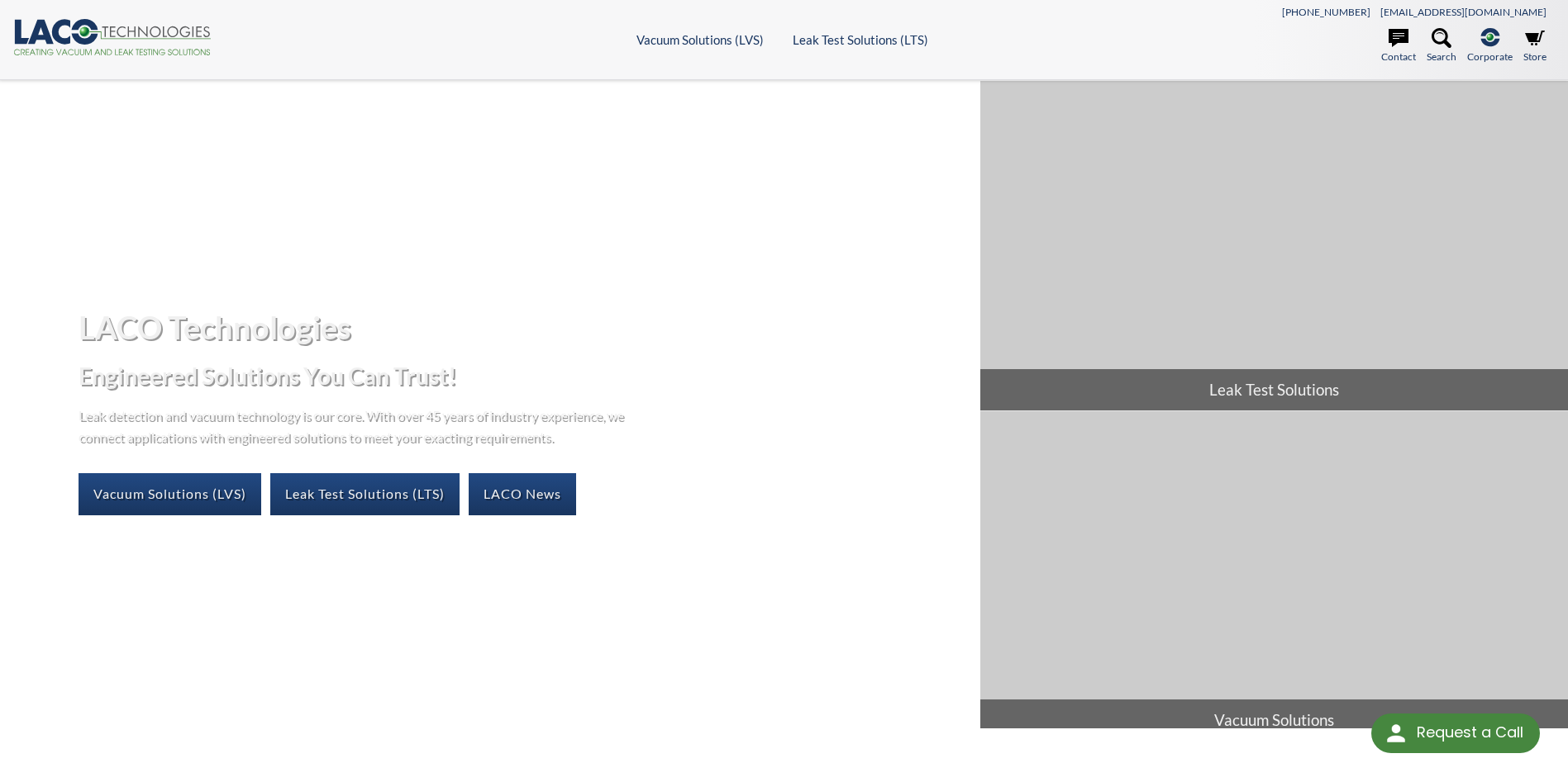
select select "Language Translate Widget"
click at [171, 500] on link "Vacuum Solutions (LVS)" at bounding box center [170, 494] width 183 height 41
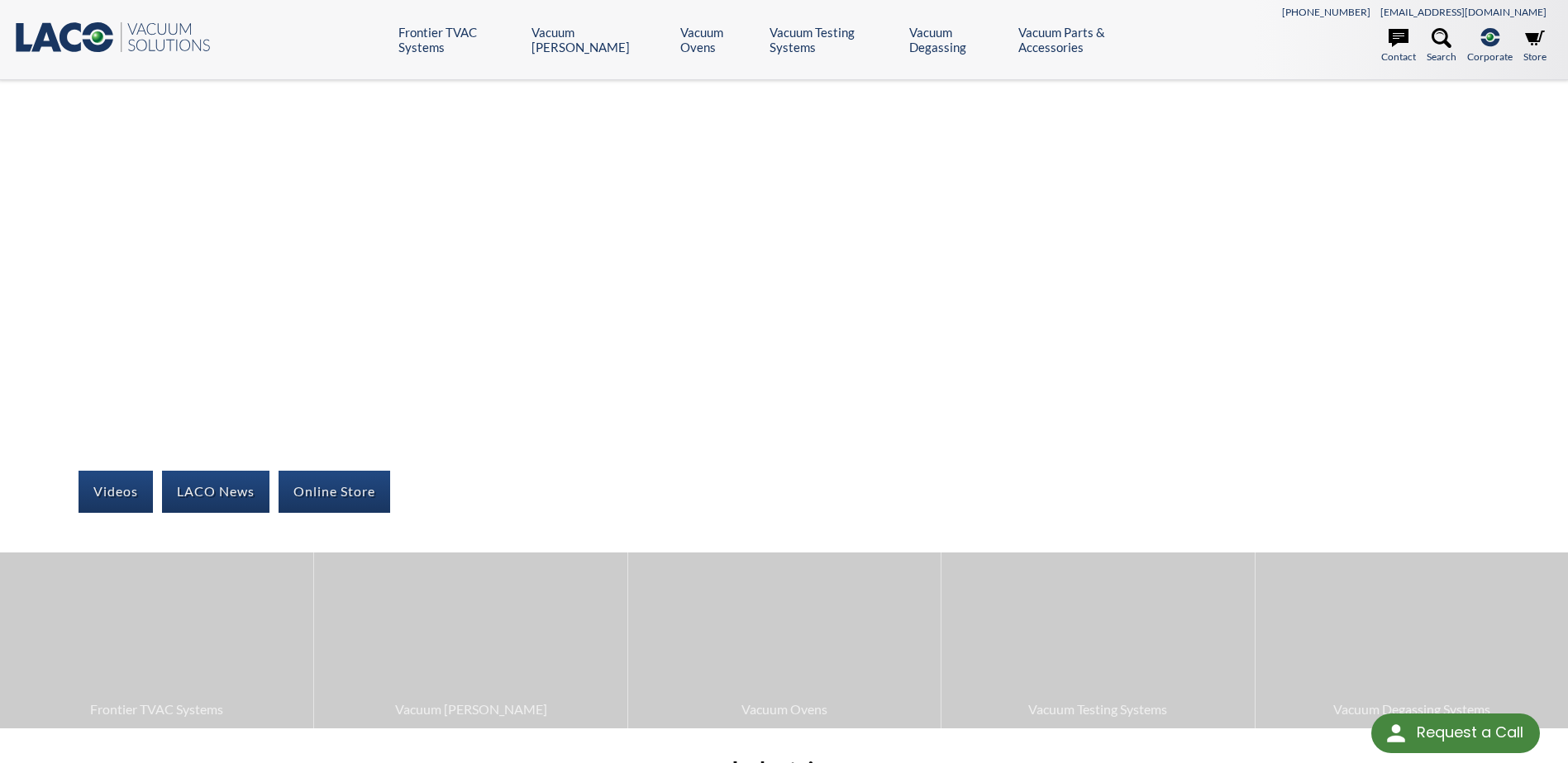
select select "Language Translate Widget"
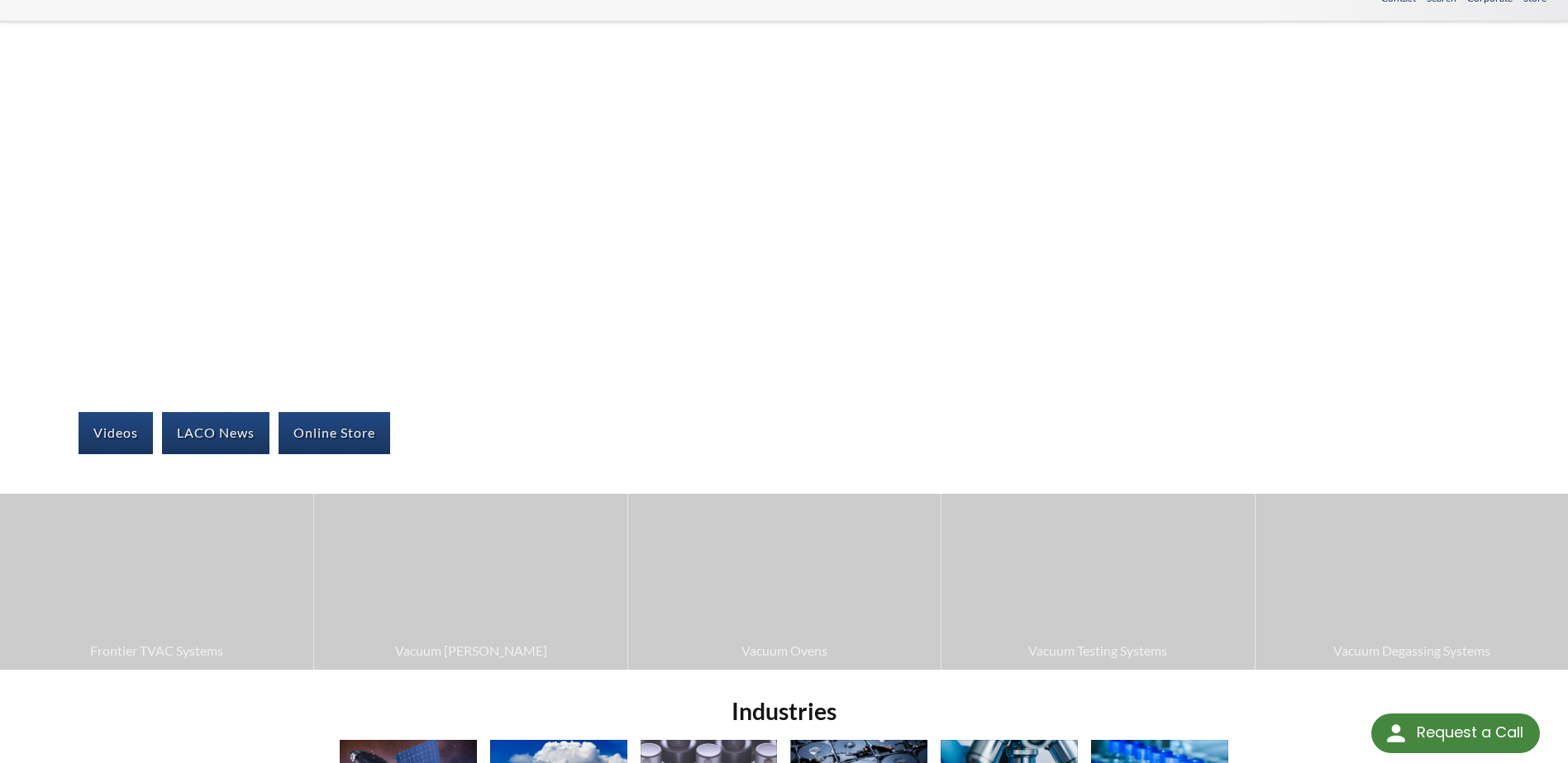
scroll to position [83, 0]
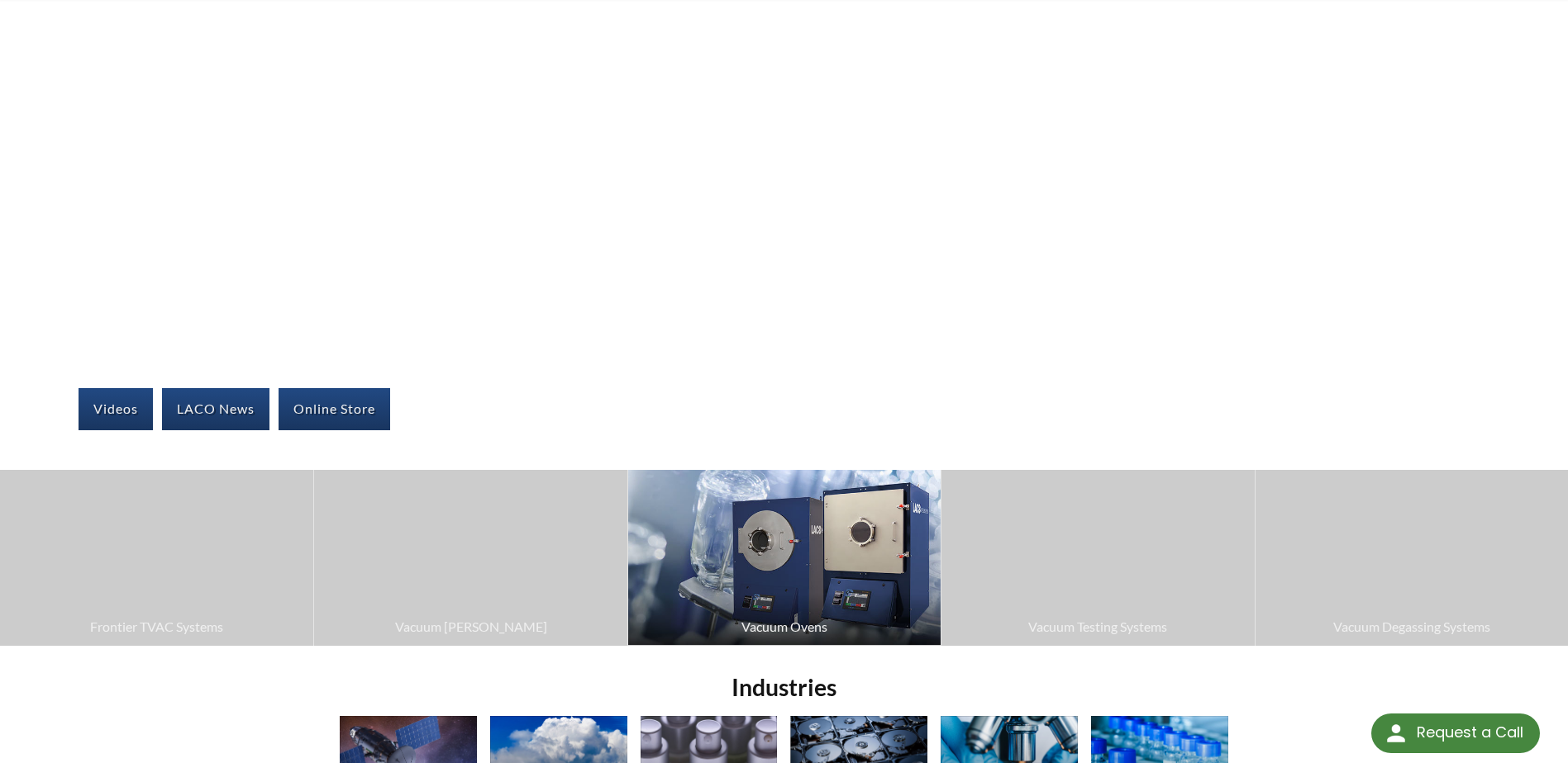
click at [825, 617] on span "Vacuum Ovens" at bounding box center [784, 627] width 296 height 22
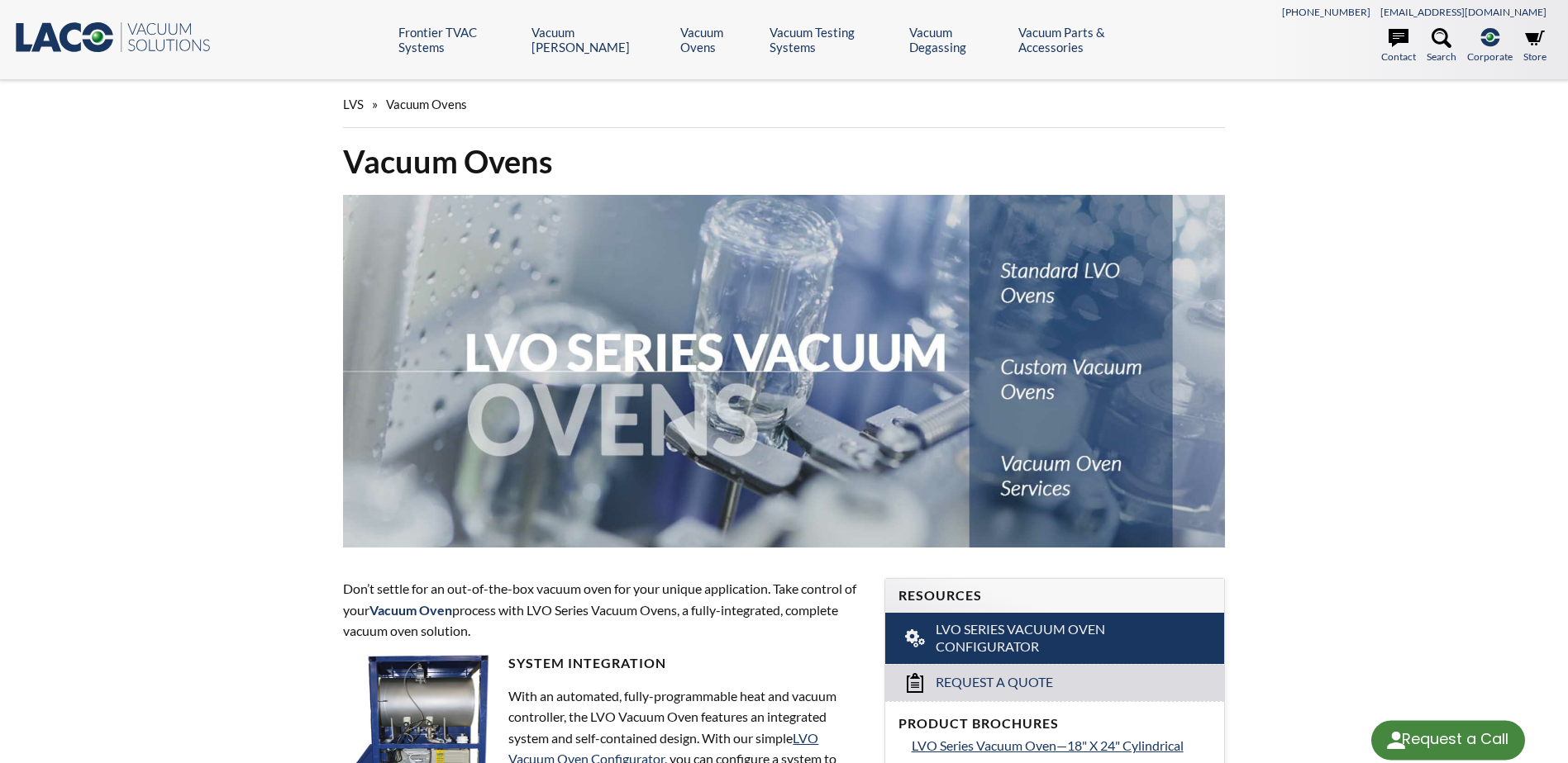
select select "Language Translate Widget"
